Goal: Obtain resource: Obtain resource

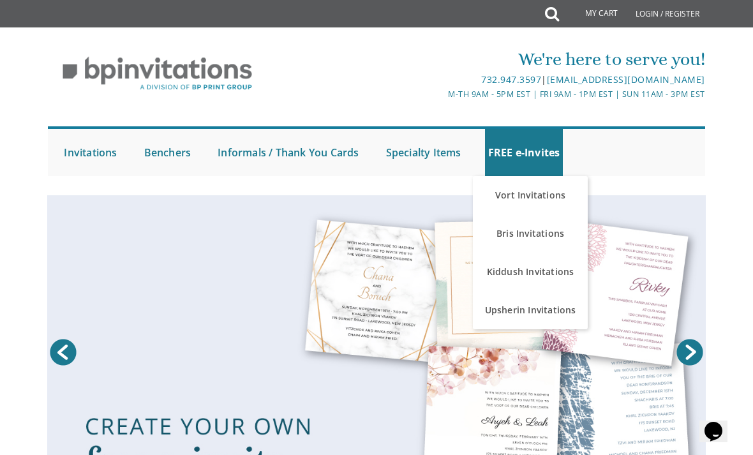
click at [558, 276] on link "Kiddush Invitations" at bounding box center [530, 272] width 115 height 38
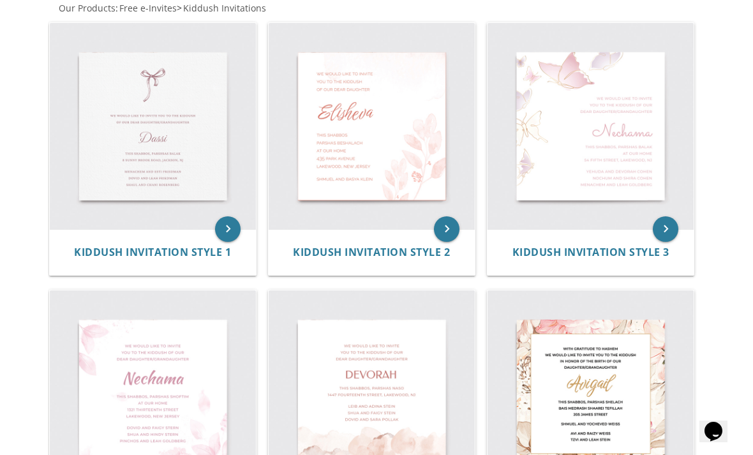
scroll to position [256, 0]
click at [632, 177] on img at bounding box center [591, 127] width 206 height 206
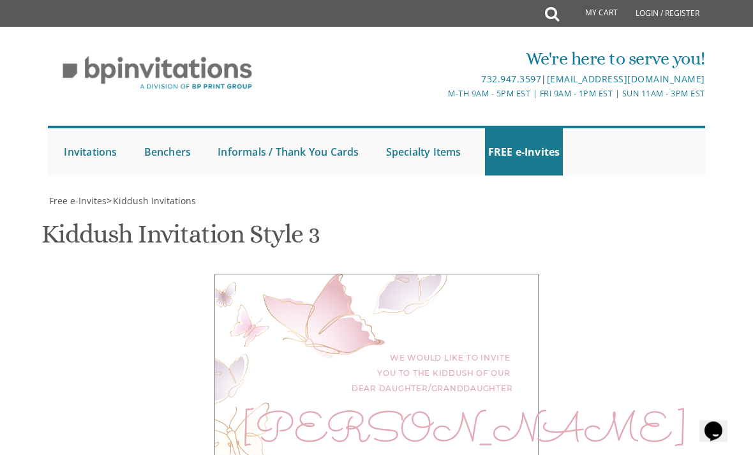
scroll to position [109, 0]
click at [489, 405] on div "We would like to invite you to the kiddush of our dear daughter/granddaughter […" at bounding box center [376, 433] width 324 height 319
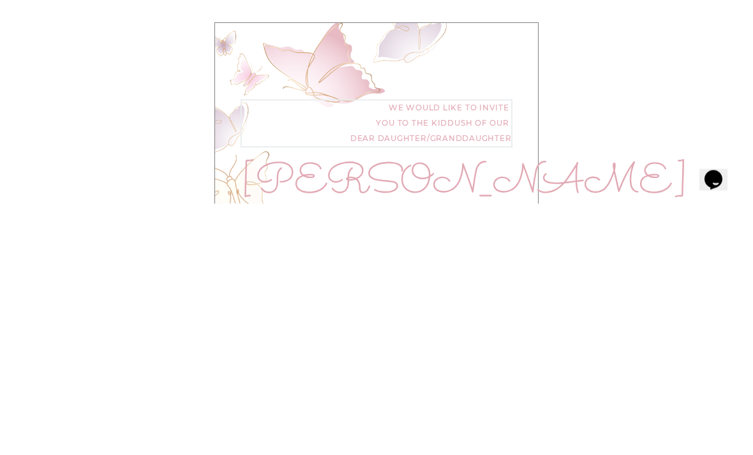
type textarea "We would like to invite you to the Bas Mitzvah of our dear daughter"
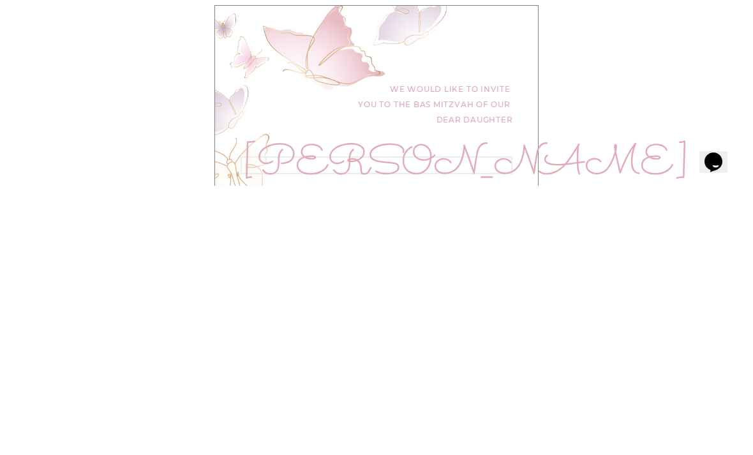
scroll to position [699, 0]
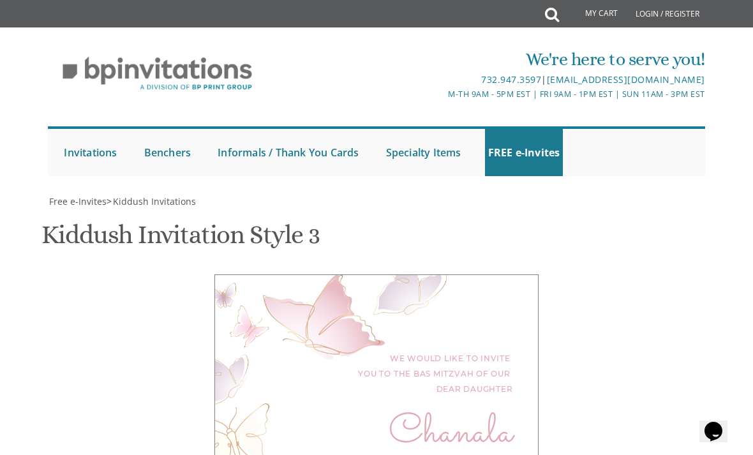
type textarea "Chanala"
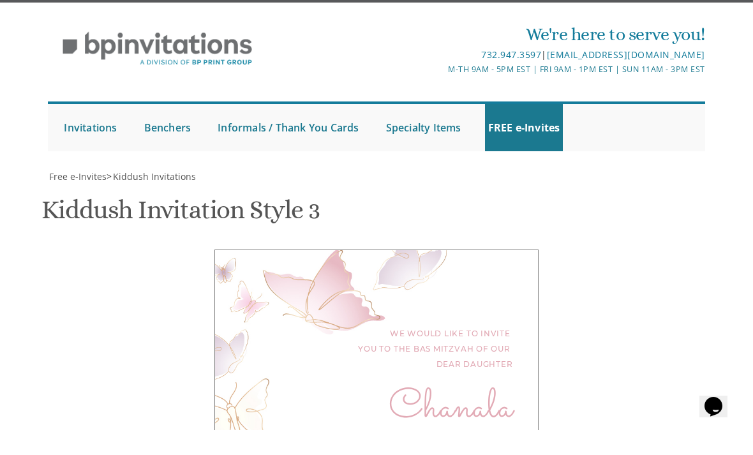
type textarea "This Sunday, October 19 at our home 34 Balmoral Drive Spring Valley NY 10977"
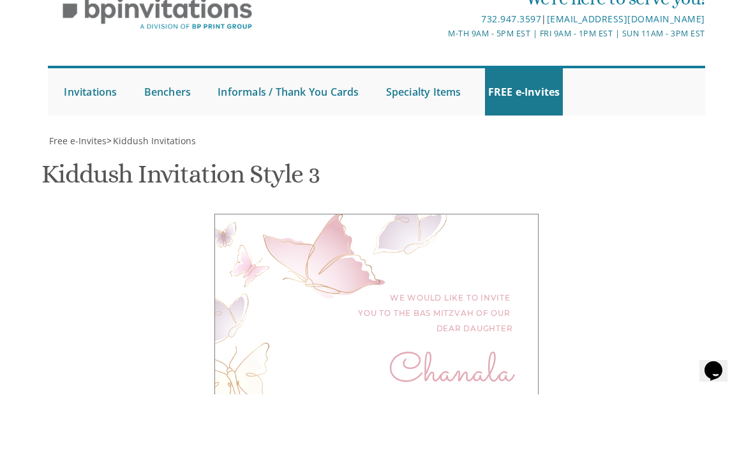
type textarea "E"
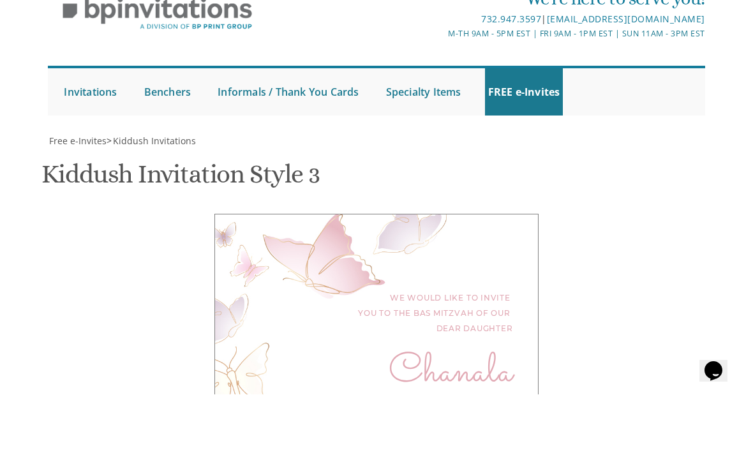
scroll to position [791, 0]
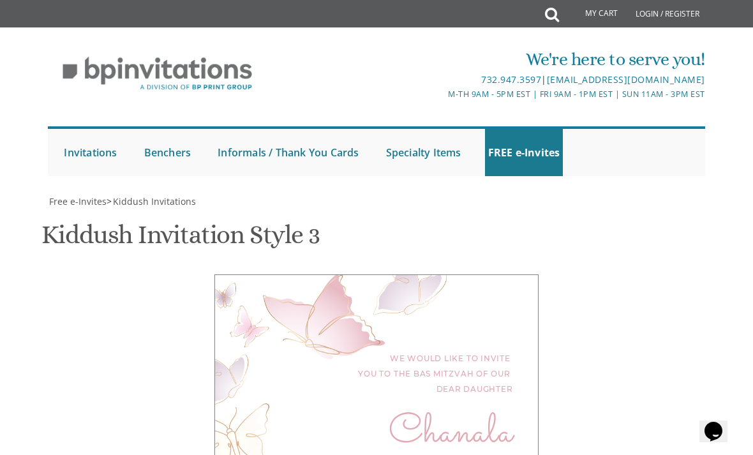
type textarea "Meir & Baila Lowinger"
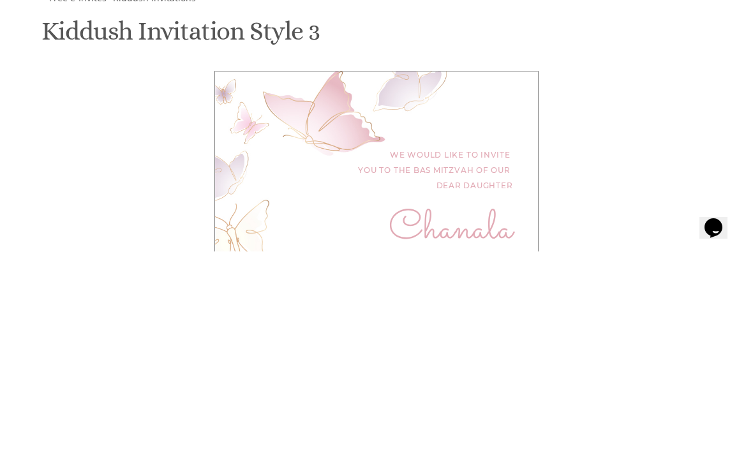
type input "Estilowinger613@gmail.com"
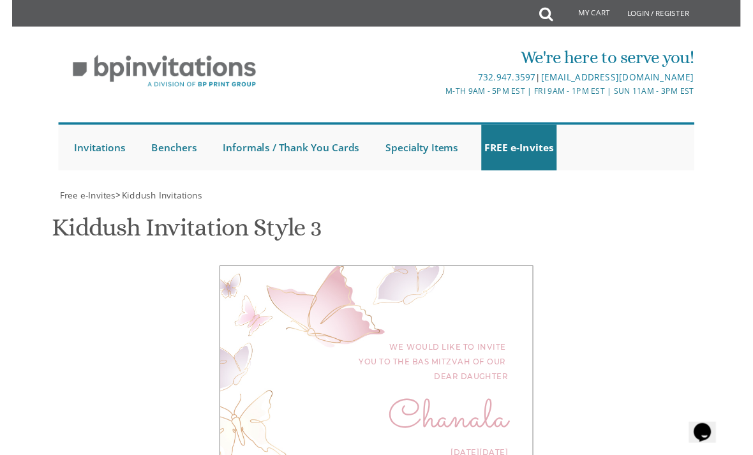
scroll to position [865, 0]
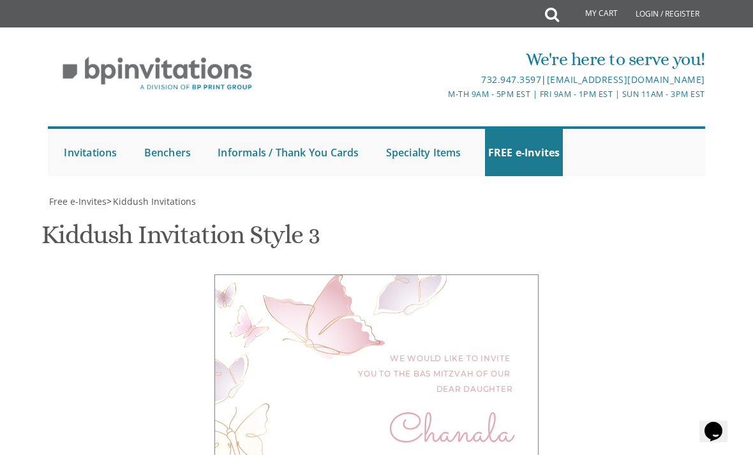
scroll to position [758, 0]
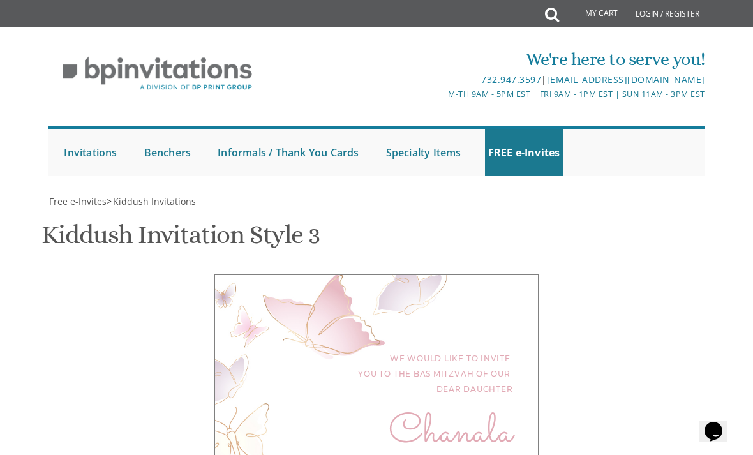
type textarea "This Sunday, October 19 6:15 PM 34 Balmoral Drive Spring Valley NY 10977"
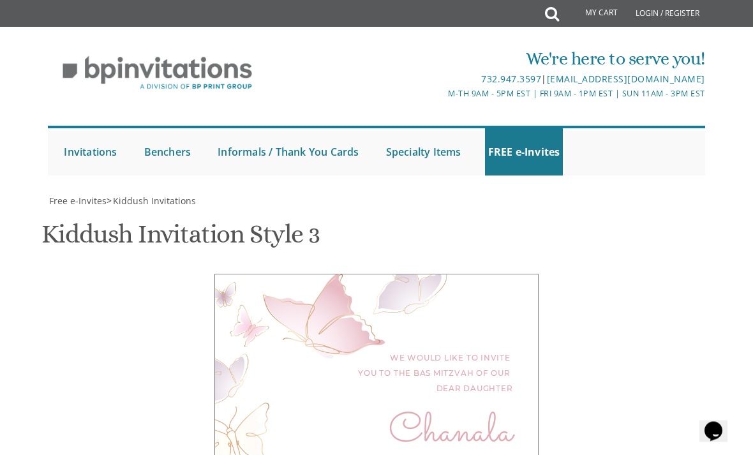
scroll to position [373, 0]
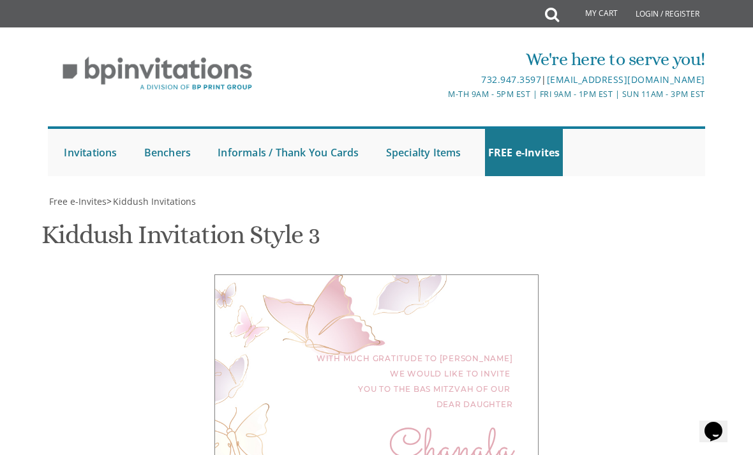
type textarea "With much gratitude to Hashem Yisborach We would like to invite you to the Bas …"
